Goal: Task Accomplishment & Management: Use online tool/utility

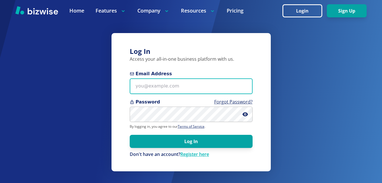
click at [158, 86] on input "Email Address" at bounding box center [191, 86] width 123 height 16
type input "[EMAIL_ADDRESS][DOMAIN_NAME]"
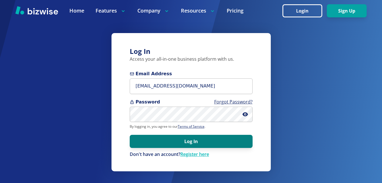
click at [167, 142] on button "Log In" at bounding box center [191, 141] width 123 height 13
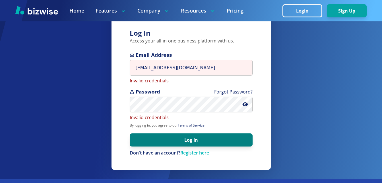
scroll to position [28, 0]
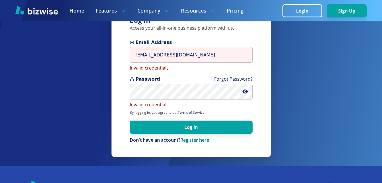
click at [193, 141] on link "Register here" at bounding box center [194, 140] width 29 height 6
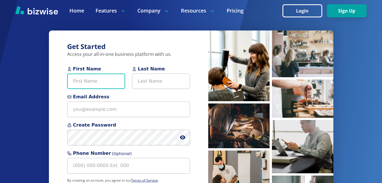
click at [114, 80] on input "First Name" at bounding box center [96, 81] width 58 height 16
type input "[PERSON_NAME]"
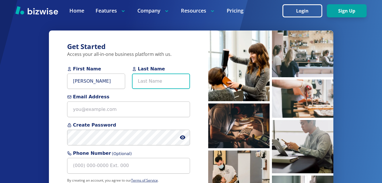
type input "Counselor"
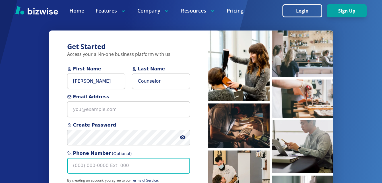
type input "(148) 468-1276"
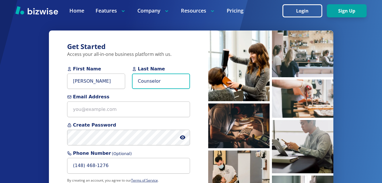
click at [158, 79] on input "Counselor" at bounding box center [161, 81] width 58 height 16
type input "b"
click at [143, 85] on input "b" at bounding box center [161, 81] width 58 height 16
type input "[PERSON_NAME]"
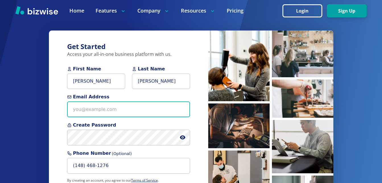
click at [104, 109] on input "Email Address" at bounding box center [128, 109] width 123 height 16
click at [123, 107] on input "djbarnes2122" at bounding box center [128, 109] width 123 height 16
type input "[EMAIL_ADDRESS][DOMAIN_NAME]"
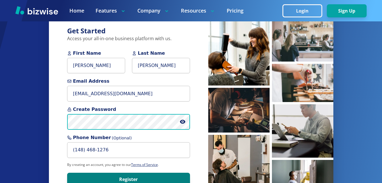
scroll to position [57, 0]
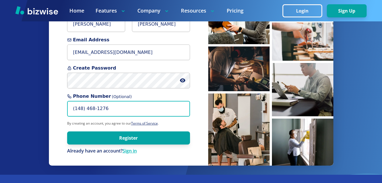
click at [108, 109] on input "(148) 468-1276" at bounding box center [128, 109] width 123 height 16
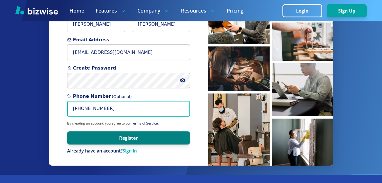
type input "[PHONE_NUMBER]"
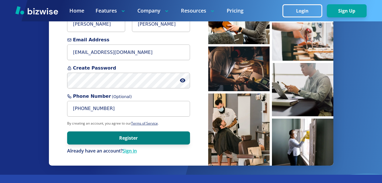
click at [120, 139] on button "Register" at bounding box center [128, 137] width 123 height 13
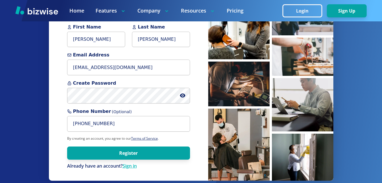
scroll to position [42, 0]
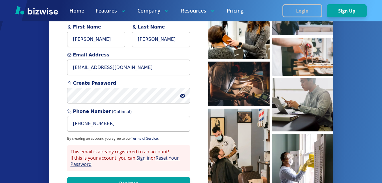
click at [310, 15] on button "Login" at bounding box center [302, 10] width 40 height 13
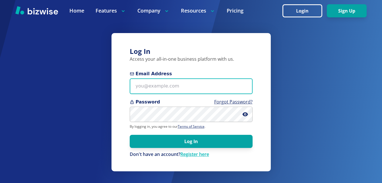
click at [181, 90] on input "Email Address" at bounding box center [191, 86] width 123 height 16
type input "[EMAIL_ADDRESS][DOMAIN_NAME]"
click at [181, 88] on input "Email Address" at bounding box center [191, 86] width 123 height 16
type input "[EMAIL_ADDRESS][DOMAIN_NAME]"
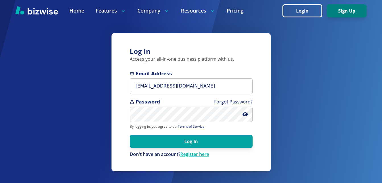
click at [337, 15] on button "Sign Up" at bounding box center [347, 10] width 40 height 13
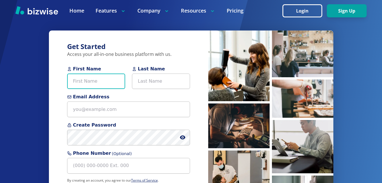
click at [83, 85] on input "First Name" at bounding box center [96, 81] width 58 height 16
type input "[PERSON_NAME]"
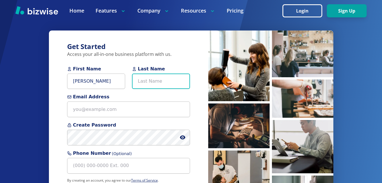
type input "[PERSON_NAME]"
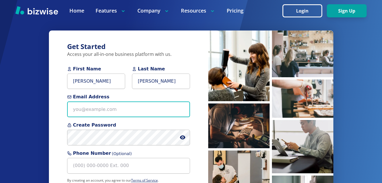
type input "[EMAIL_ADDRESS][DOMAIN_NAME]"
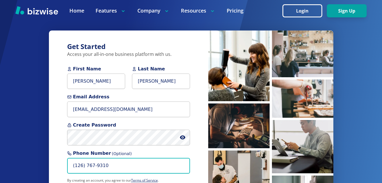
click at [82, 167] on input "(126) 767-9310" at bounding box center [128, 166] width 123 height 16
type input "[PHONE_NUMBER]"
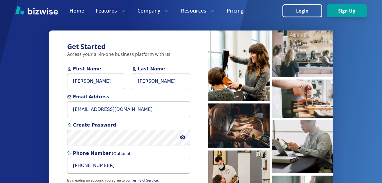
click at [50, 130] on div "Get Started Access your all-in-one business platform with us. First Name David …" at bounding box center [128, 126] width 159 height 192
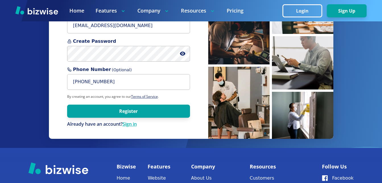
scroll to position [85, 0]
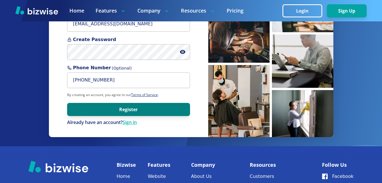
click at [126, 111] on button "Register" at bounding box center [128, 109] width 123 height 13
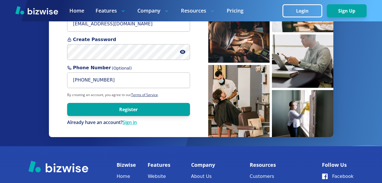
click at [54, 68] on div "Get Started Access your all-in-one business platform with us. First Name David …" at bounding box center [128, 41] width 159 height 192
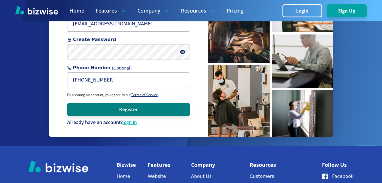
click at [100, 104] on button "Register" at bounding box center [128, 109] width 123 height 13
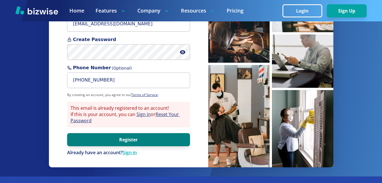
scroll to position [70, 0]
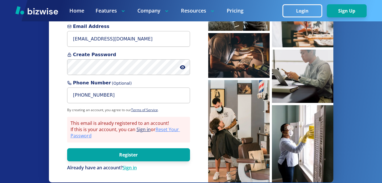
click at [169, 131] on link "Reset Your Password" at bounding box center [126, 132] width 110 height 13
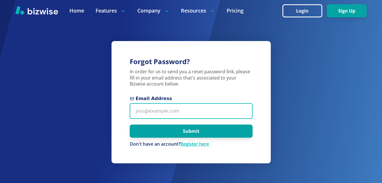
click at [187, 108] on input "Email Address" at bounding box center [191, 111] width 123 height 16
type input "[EMAIL_ADDRESS][DOMAIN_NAME]"
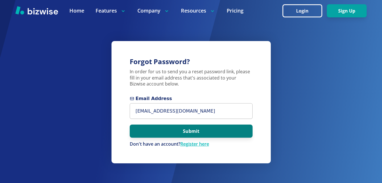
click at [190, 132] on button "Submit" at bounding box center [191, 130] width 123 height 13
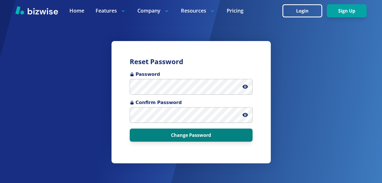
click at [181, 129] on button "Change Password" at bounding box center [191, 134] width 123 height 13
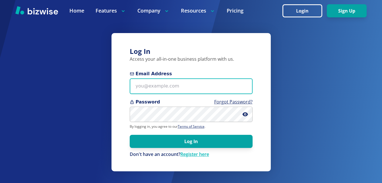
click at [186, 82] on input "Email Address" at bounding box center [191, 86] width 123 height 16
type input "[EMAIL_ADDRESS][DOMAIN_NAME]"
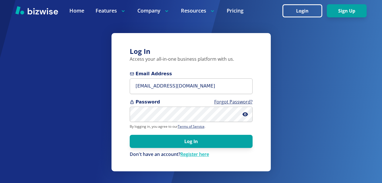
click at [158, 133] on form "Email Address djbarnes2122@gmail.com Password Forgot Password? By logging in, y…" at bounding box center [191, 113] width 123 height 87
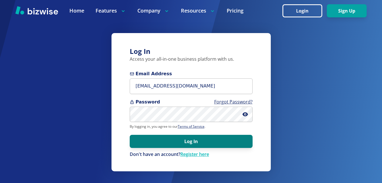
click at [163, 137] on button "Log In" at bounding box center [191, 141] width 123 height 13
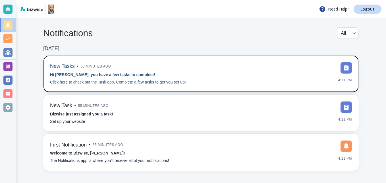
click at [143, 67] on div "New Tasks • 55 minutes ago Hi [PERSON_NAME], you have a few tasks to complete! …" at bounding box center [118, 73] width 136 height 23
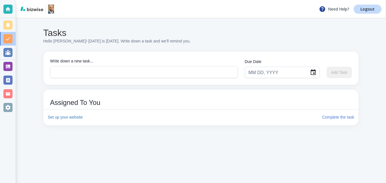
click at [143, 67] on div "x Write down a new task..." at bounding box center [144, 72] width 188 height 12
click at [28, 11] on img at bounding box center [31, 9] width 23 height 5
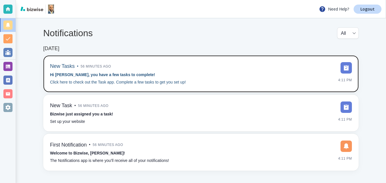
click at [122, 74] on strong "Hi [PERSON_NAME], you have a few tasks to complete!" at bounding box center [102, 74] width 105 height 5
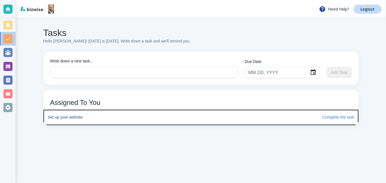
click at [73, 115] on h6 "Set up your website" at bounding box center [183, 117] width 270 height 6
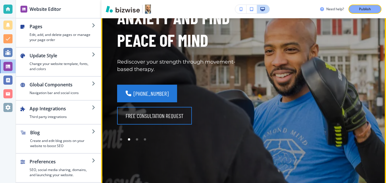
scroll to position [114, 0]
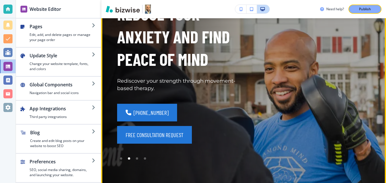
click at [160, 137] on button "FREE CONSULTATION REQUEST" at bounding box center [154, 135] width 75 height 18
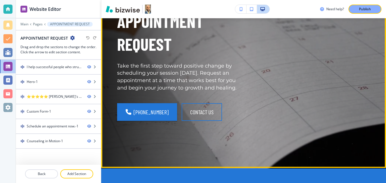
click at [158, 117] on link "[PHONE_NUMBER]" at bounding box center [147, 112] width 60 height 18
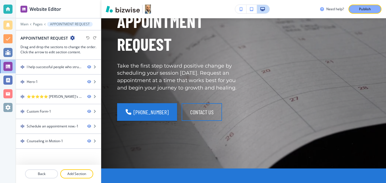
click at [318, 55] on div "APPOINTMENT REQUEST Take the first step toward positive change by scheduling yo…" at bounding box center [237, 59] width 267 height 170
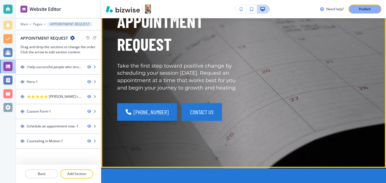
click at [192, 117] on button "CONTACT US" at bounding box center [202, 112] width 40 height 18
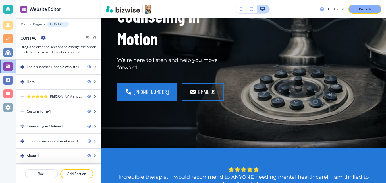
scroll to position [142, 0]
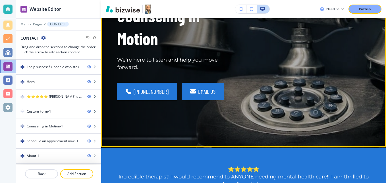
click at [199, 88] on link "email us" at bounding box center [203, 92] width 42 height 18
click at [310, 67] on div "Get in Touch with Counseling in Motion We're here to listen and help you move f…" at bounding box center [237, 34] width 267 height 178
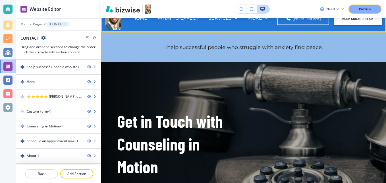
scroll to position [0, 0]
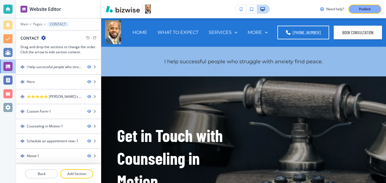
click at [45, 37] on icon "button" at bounding box center [43, 38] width 5 height 5
click at [9, 107] on div at bounding box center [7, 107] width 9 height 9
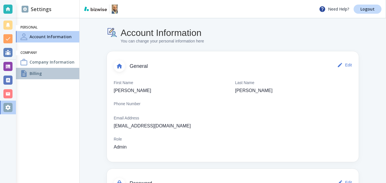
click at [32, 75] on h4 "Billing" at bounding box center [36, 73] width 12 height 6
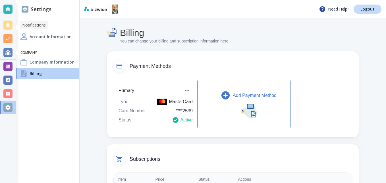
click at [7, 21] on div at bounding box center [7, 24] width 9 height 9
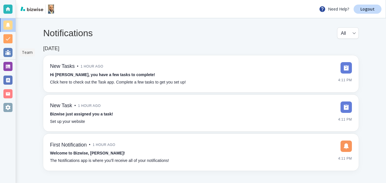
click at [8, 52] on div at bounding box center [7, 52] width 9 height 9
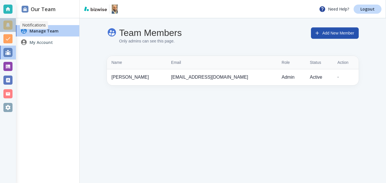
click at [9, 26] on div at bounding box center [7, 24] width 9 height 9
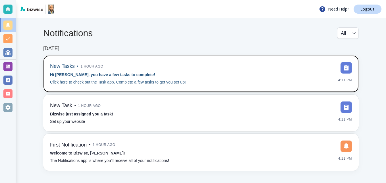
click at [114, 82] on p "Click here to check out the Task app. Complete a few tasks to get you set up!" at bounding box center [118, 82] width 136 height 6
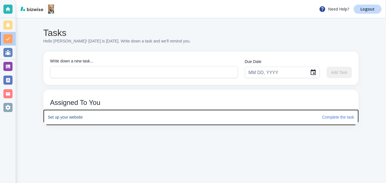
click at [74, 119] on h6 "Set up your website" at bounding box center [183, 117] width 270 height 6
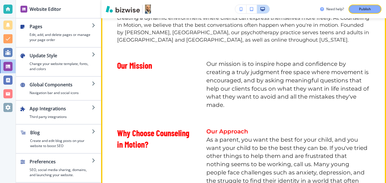
scroll to position [455, 0]
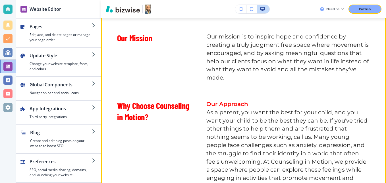
click at [334, 37] on p "Our mission is to inspire hope and confidence by creating a truly judgment free…" at bounding box center [289, 56] width 164 height 49
click at [325, 47] on p "Our mission is to inspire hope and confidence by creating a truly judgment free…" at bounding box center [289, 56] width 164 height 49
drag, startPoint x: 325, startPoint y: 47, endPoint x: 321, endPoint y: 36, distance: 11.4
click at [321, 36] on p "Our mission is to inspire hope and confidence by creating a truly judgment free…" at bounding box center [289, 56] width 164 height 49
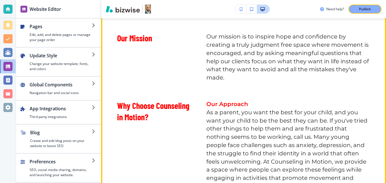
click at [331, 36] on p "Our mission is to inspire hope and confidence by creating a truly judgment free…" at bounding box center [289, 56] width 164 height 49
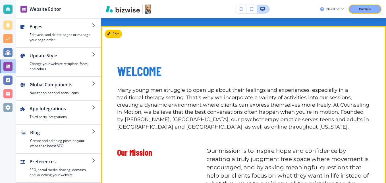
scroll to position [341, 0]
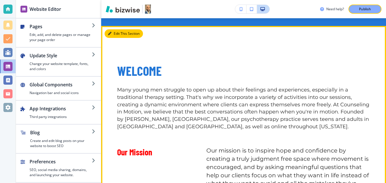
click at [115, 32] on button "Edit This Section" at bounding box center [124, 33] width 38 height 9
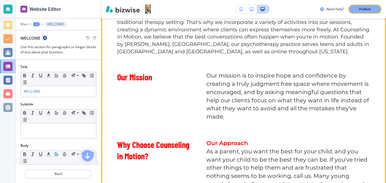
scroll to position [434, 0]
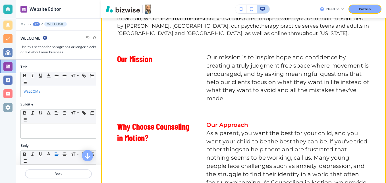
click at [334, 59] on p "Our mission is to inspire hope and confidence by creating a truly judgment free…" at bounding box center [289, 77] width 164 height 49
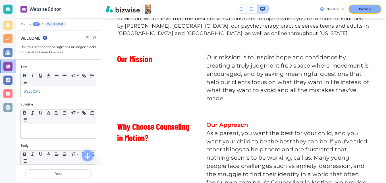
click at [335, 57] on p "Our mission is to inspire hope and confidence by creating a truly judgment free…" at bounding box center [289, 77] width 164 height 49
click at [334, 59] on p "Our mission is to inspire hope and confidence by creating a truly judgment free…" at bounding box center [289, 77] width 164 height 49
click at [307, 55] on p "Our mission is to inspire hope and confidence by creating a truly judgment free…" at bounding box center [289, 77] width 164 height 49
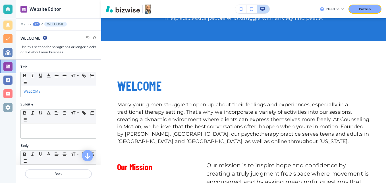
scroll to position [292, 0]
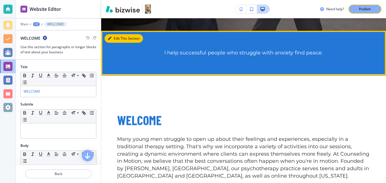
click at [114, 40] on button "Edit This Section" at bounding box center [124, 38] width 38 height 9
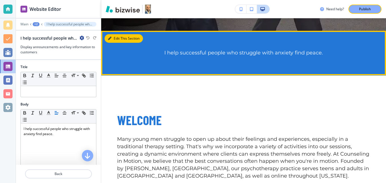
scroll to position [305, 0]
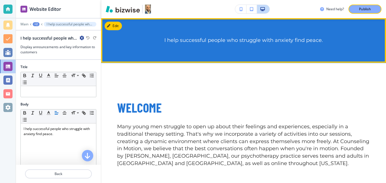
click at [197, 40] on p "I help successful people who struggle with anxiety find peace." at bounding box center [243, 40] width 253 height 7
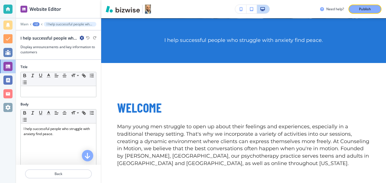
click at [197, 40] on p "I help successful people who struggle with anxiety find peace." at bounding box center [243, 40] width 253 height 7
drag, startPoint x: 197, startPoint y: 40, endPoint x: 227, endPoint y: 40, distance: 30.5
click at [227, 40] on p "I help successful people who struggle with anxiety find peace." at bounding box center [243, 40] width 253 height 7
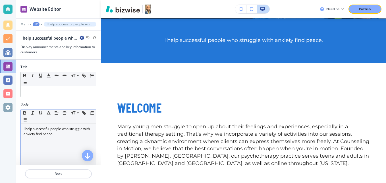
click at [68, 133] on p "I help successful people who struggle with anxiety find peace." at bounding box center [59, 131] width 70 height 10
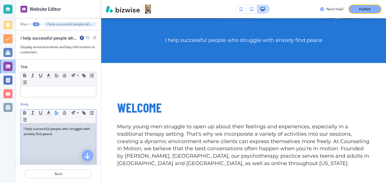
click at [68, 133] on div "I help successful people who struggle with anxiety find peace" at bounding box center [58, 160] width 75 height 74
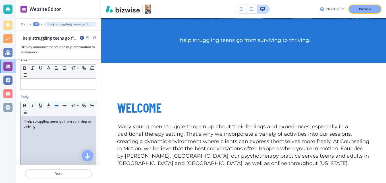
scroll to position [0, 0]
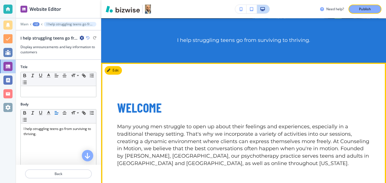
click at [114, 72] on button "Edit This Section" at bounding box center [124, 70] width 38 height 9
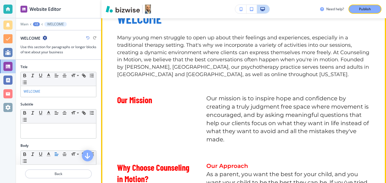
scroll to position [406, 0]
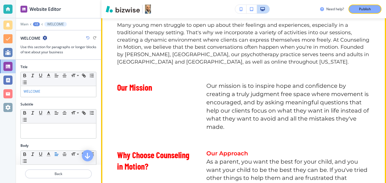
click at [306, 87] on p "Our mission is to inspire hope and confidence by creating a truly judgment free…" at bounding box center [289, 106] width 164 height 49
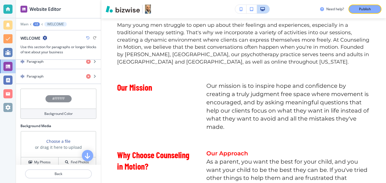
scroll to position [251, 0]
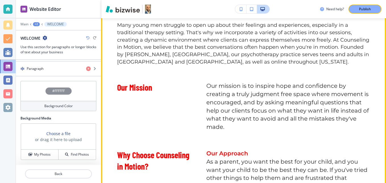
click at [232, 98] on p "Our mission is to inspire hope and confidence by creating a truly judgment free…" at bounding box center [289, 106] width 164 height 49
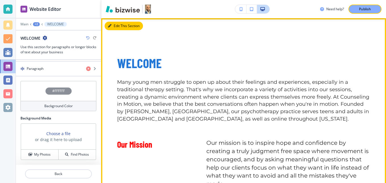
click at [117, 27] on button "Edit This Section" at bounding box center [124, 26] width 38 height 9
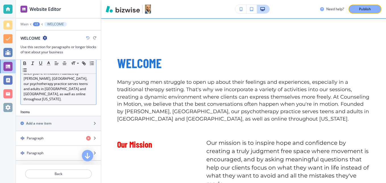
scroll to position [166, 0]
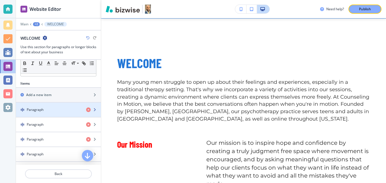
click at [34, 109] on h4 "Paragraph" at bounding box center [35, 109] width 17 height 5
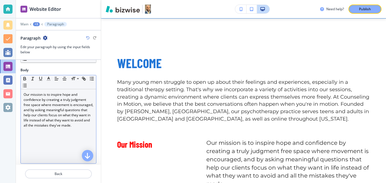
scroll to position [85, 0]
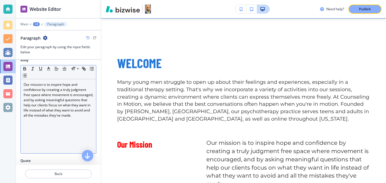
click at [41, 87] on p "Our mission is to inspire hope and confidence by creating a truly judgment free…" at bounding box center [59, 100] width 70 height 36
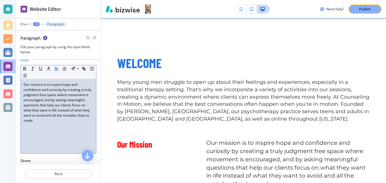
click at [79, 85] on p "Our mission is to inspire hope and confidence and curiosity by creating a truly…" at bounding box center [59, 102] width 70 height 41
click at [78, 116] on p "Our mission is to inspire hope, confidence, and curiosity by creating a truly j…" at bounding box center [59, 100] width 70 height 36
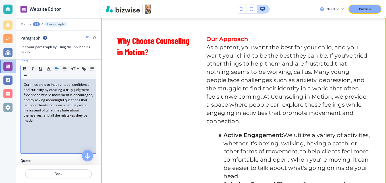
scroll to position [520, 0]
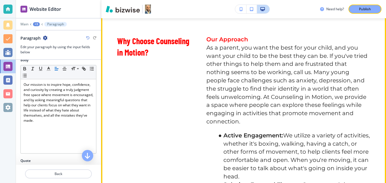
click at [164, 63] on div "Why Choose Counseling in Motion?" at bounding box center [146, 131] width 89 height 207
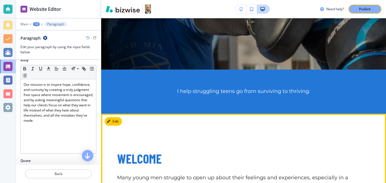
scroll to position [264, 0]
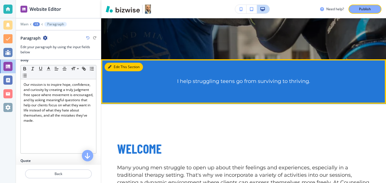
click at [112, 65] on button "Edit This Section" at bounding box center [124, 67] width 38 height 9
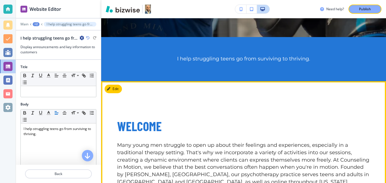
scroll to position [276, 0]
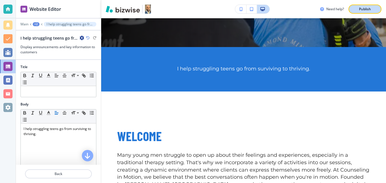
click at [358, 7] on div "Publish" at bounding box center [365, 9] width 18 height 5
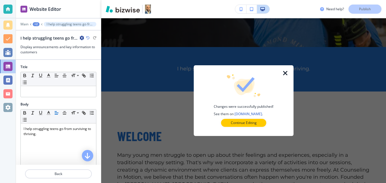
click at [240, 7] on button "button" at bounding box center [240, 9] width 11 height 9
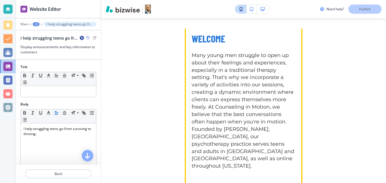
scroll to position [284, 0]
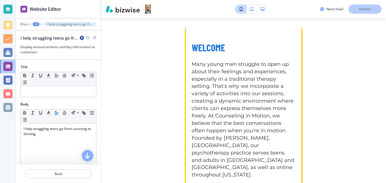
click at [225, 65] on p "Many young men struggle to open up about their feelings and experiences, especi…" at bounding box center [244, 120] width 104 height 118
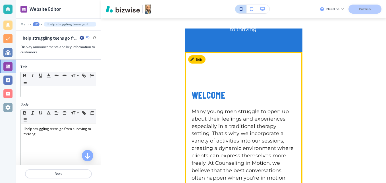
scroll to position [228, 0]
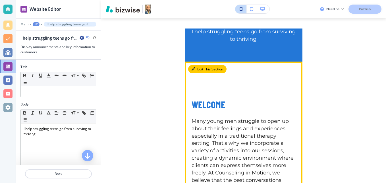
click at [198, 70] on button "Edit This Section" at bounding box center [207, 69] width 38 height 9
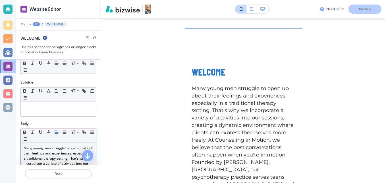
scroll to position [85, 0]
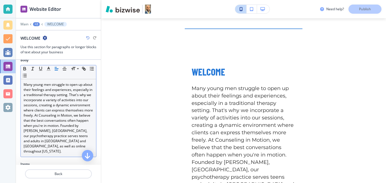
click at [50, 82] on p "Many young men struggle to open up about their feelings and experiences, especi…" at bounding box center [59, 118] width 70 height 72
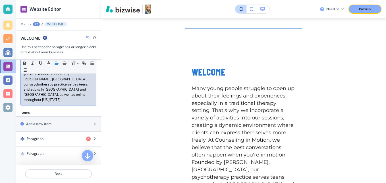
scroll to position [142, 0]
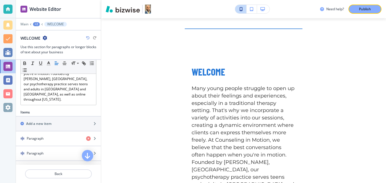
click at [141, 80] on div "Need help? Publish Edit HOME WHAT TO EXPECT SERVICES ANGER MANAGEMENT ANXIETY C…" at bounding box center [243, 91] width 285 height 183
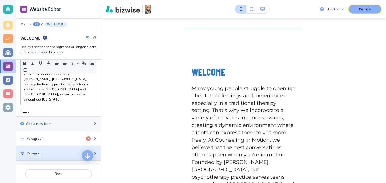
click at [40, 150] on h4 "Paragraph" at bounding box center [35, 152] width 17 height 5
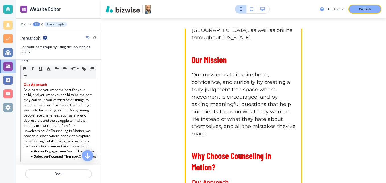
scroll to position [459, 0]
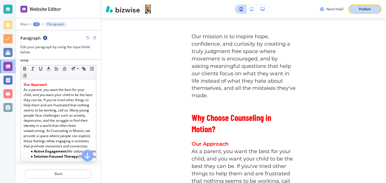
click at [356, 11] on button "Publish" at bounding box center [365, 9] width 33 height 9
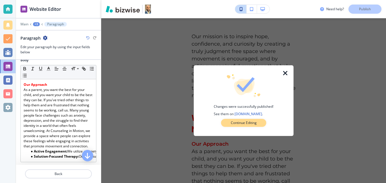
click at [245, 121] on p "Continue Editing" at bounding box center [244, 122] width 26 height 5
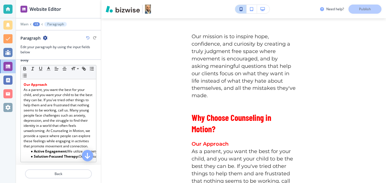
click at [263, 9] on icon "button" at bounding box center [263, 9] width 5 height 4
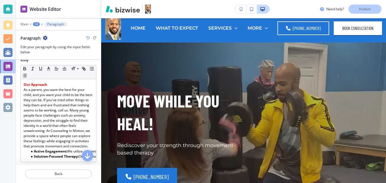
scroll to position [0, 0]
